Goal: Navigation & Orientation: Find specific page/section

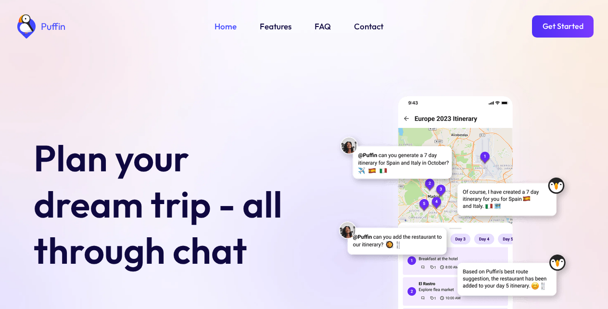
click at [562, 26] on link "Get Started" at bounding box center [563, 26] width 62 height 22
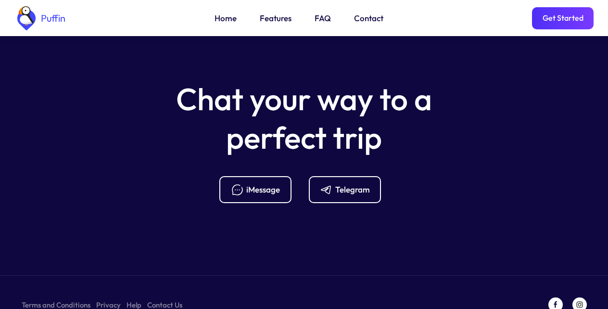
scroll to position [3812, 0]
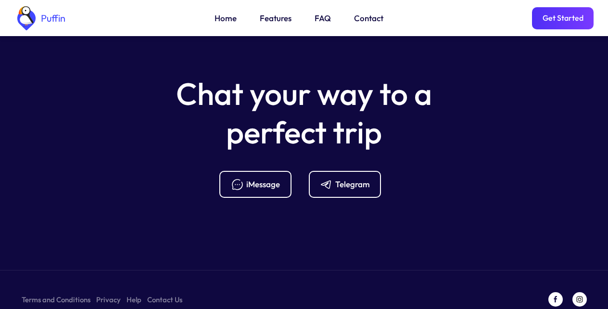
click at [342, 179] on div "Telegram" at bounding box center [352, 184] width 35 height 11
click at [562, 21] on link "Get Started" at bounding box center [563, 18] width 62 height 22
click at [320, 20] on link "FAQ" at bounding box center [323, 18] width 16 height 13
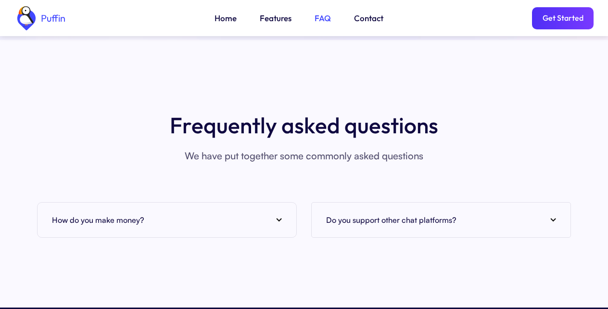
scroll to position [3508, 0]
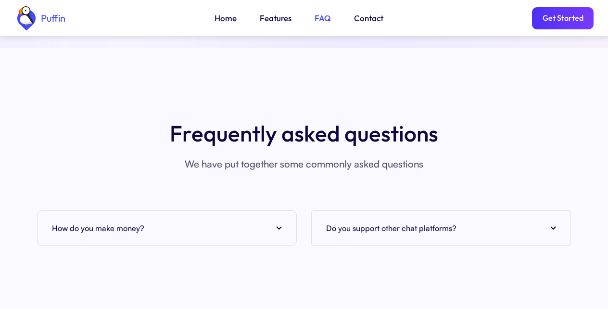
click at [272, 20] on link "Features" at bounding box center [276, 18] width 32 height 13
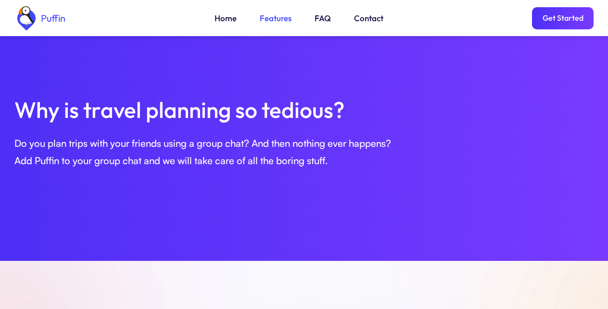
scroll to position [329, 0]
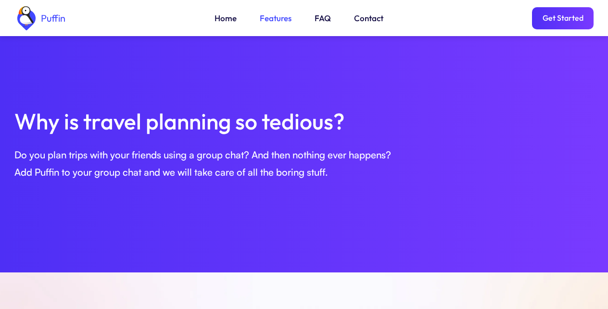
click at [562, 21] on link "Get Started" at bounding box center [563, 18] width 62 height 22
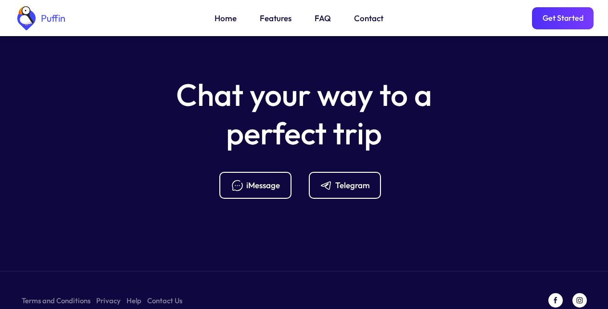
scroll to position [3812, 0]
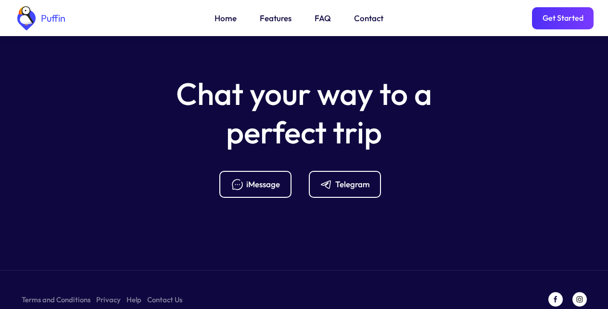
click at [367, 20] on link "Contact" at bounding box center [368, 18] width 29 height 13
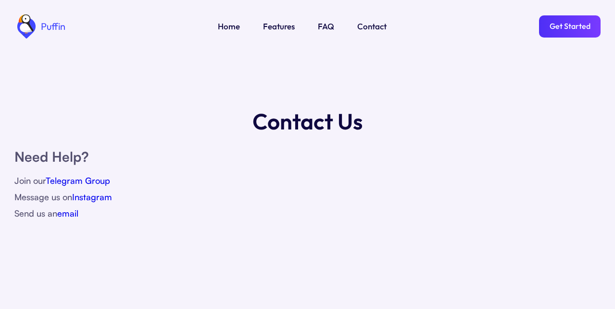
click at [228, 26] on link "Home" at bounding box center [229, 26] width 22 height 13
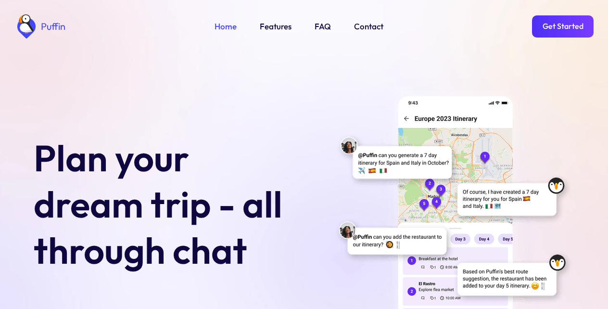
click at [562, 26] on link "Get Started" at bounding box center [563, 26] width 62 height 22
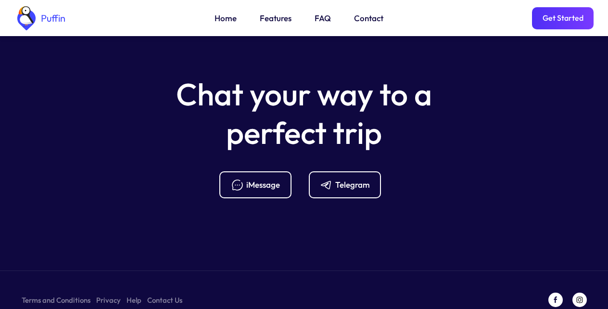
scroll to position [3812, 0]
click at [52, 293] on link "Terms and Conditions" at bounding box center [56, 299] width 69 height 12
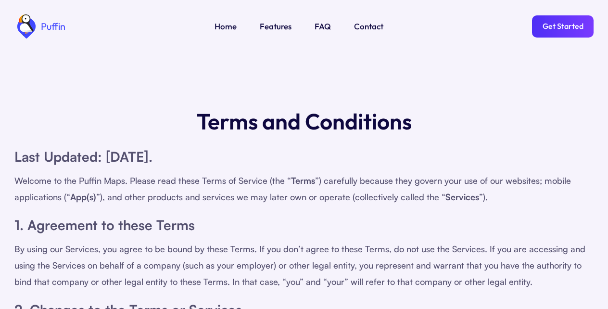
click at [562, 26] on link "Get Started" at bounding box center [563, 26] width 62 height 22
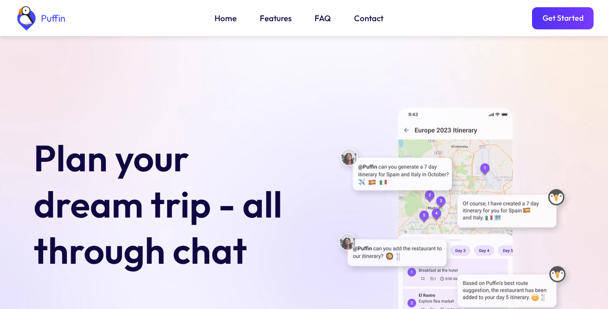
scroll to position [3812, 0]
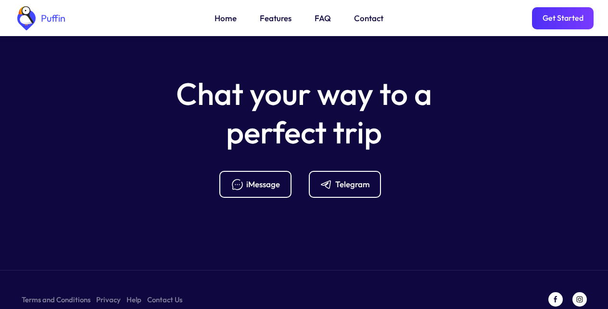
click at [105, 293] on link "Privacy" at bounding box center [108, 299] width 25 height 12
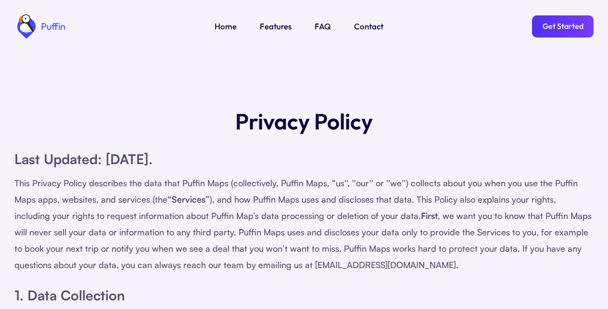
click at [562, 26] on link "Get Started" at bounding box center [563, 26] width 62 height 22
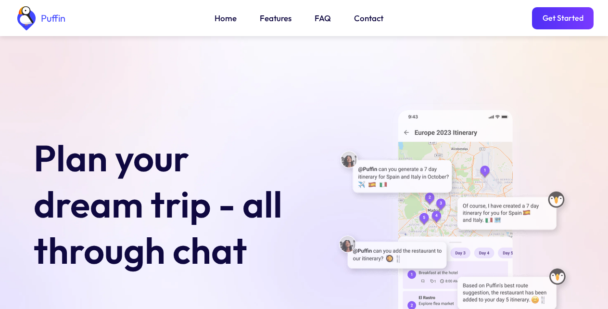
scroll to position [3812, 0]
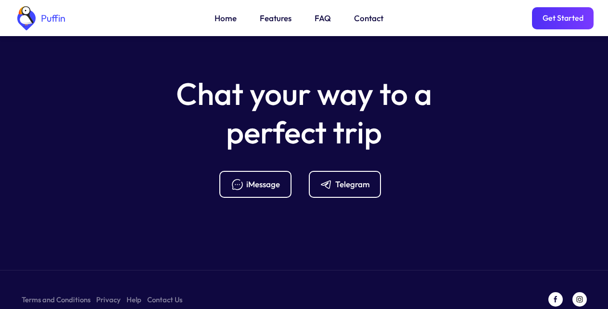
click at [131, 293] on link "Help" at bounding box center [134, 299] width 15 height 12
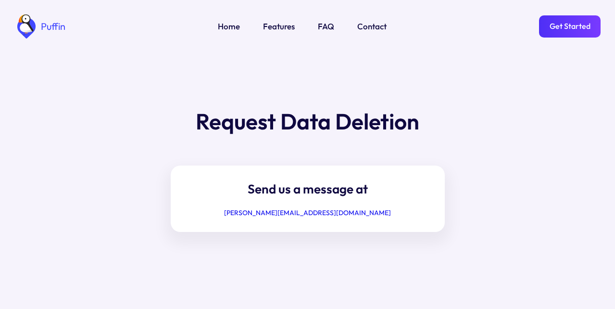
click at [562, 26] on link "Get Started" at bounding box center [570, 26] width 62 height 22
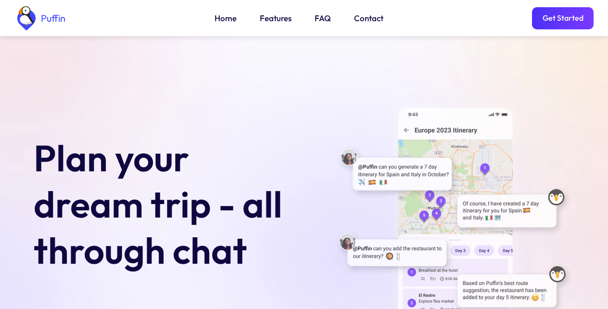
scroll to position [3812, 0]
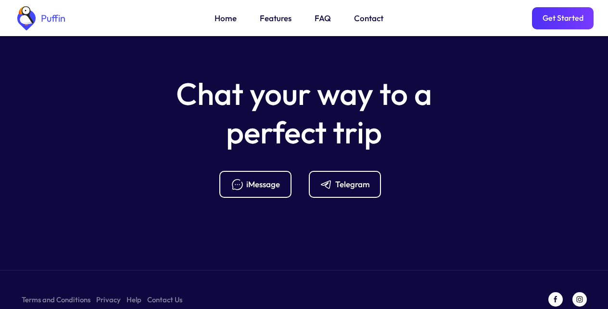
click at [162, 293] on link "Contact Us" at bounding box center [164, 299] width 35 height 12
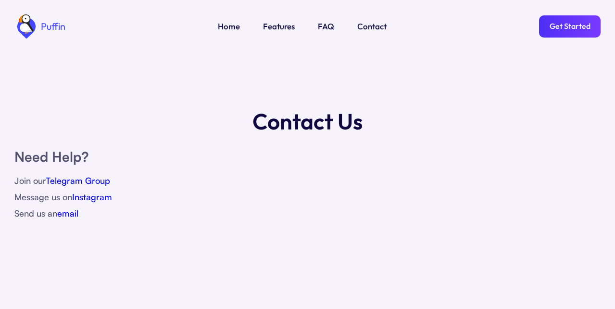
click at [562, 26] on link "Get Started" at bounding box center [570, 26] width 62 height 22
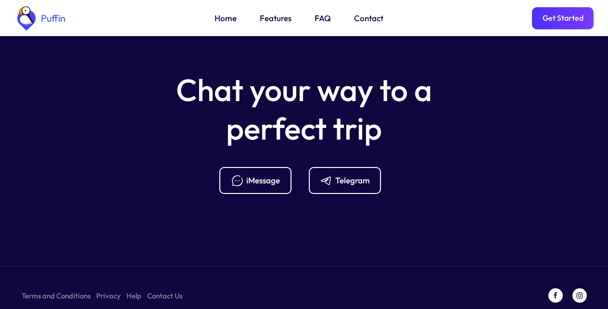
scroll to position [3820, 0]
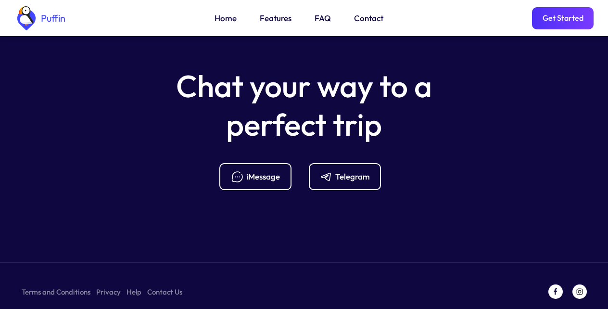
click at [562, 21] on link "Get Started" at bounding box center [563, 18] width 62 height 22
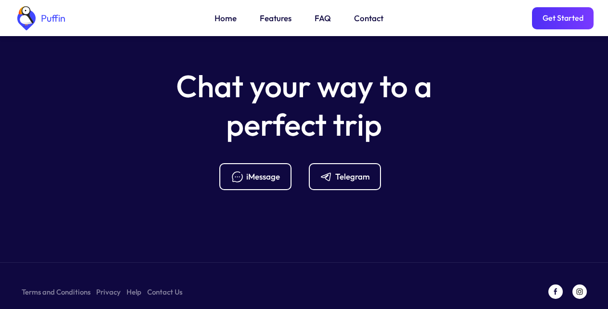
click at [562, 21] on link "Get Started" at bounding box center [563, 18] width 62 height 22
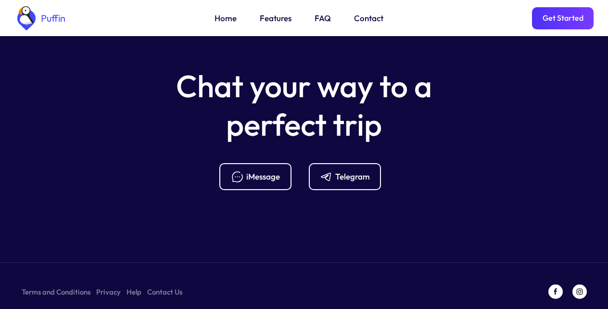
click at [562, 21] on link "Get Started" at bounding box center [563, 18] width 62 height 22
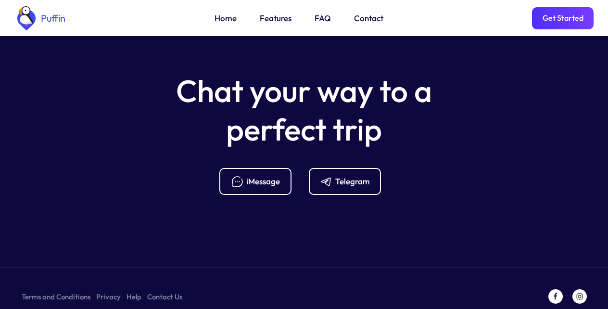
scroll to position [3812, 0]
